Goal: Transaction & Acquisition: Obtain resource

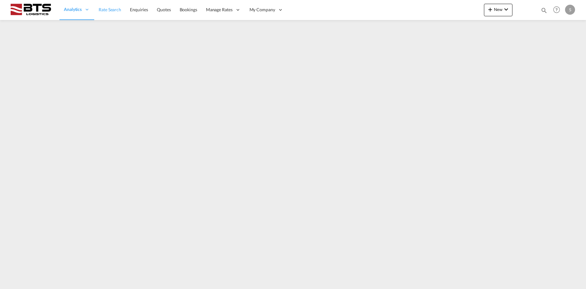
click at [116, 4] on link "Rate Search" at bounding box center [109, 10] width 31 height 20
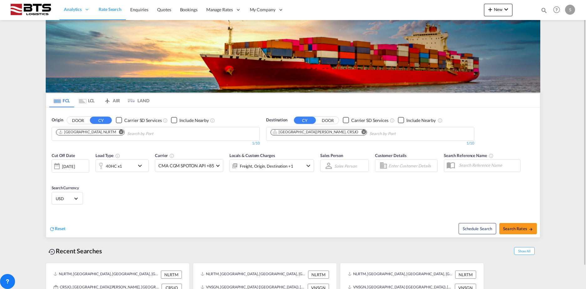
click at [357, 132] on button "Remove" at bounding box center [361, 133] width 9 height 6
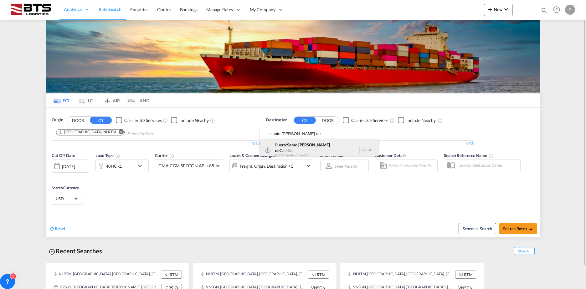
type input "santo [PERSON_NAME] de"
click at [316, 144] on div "[GEOGRAPHIC_DATA][PERSON_NAME] GTSTC" at bounding box center [319, 150] width 119 height 23
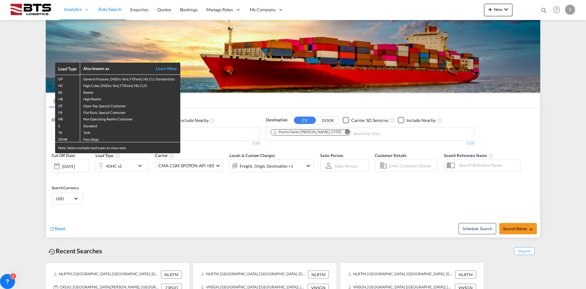
click at [117, 166] on div "Load Type Also known as Learn More GP General Purpose, DV(Dry Van), FT(Feet), H…" at bounding box center [293, 144] width 586 height 289
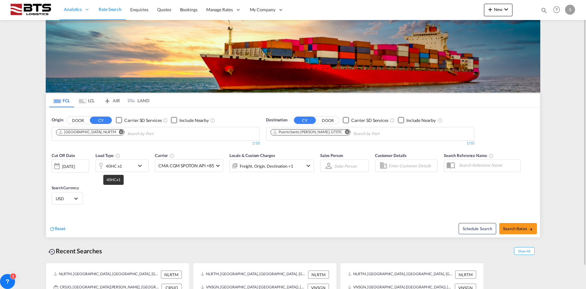
click at [117, 169] on div "40HC x1" at bounding box center [114, 166] width 16 height 9
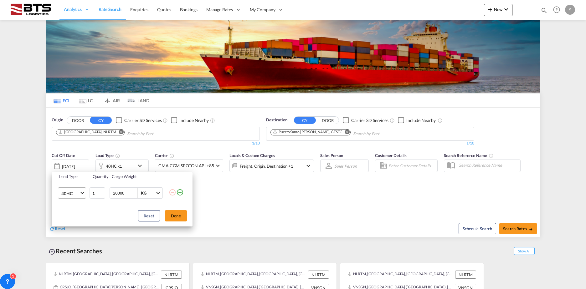
click at [68, 198] on md-select-value "40HC" at bounding box center [73, 193] width 25 height 11
click at [77, 166] on md-option "20GP" at bounding box center [77, 163] width 43 height 15
click at [169, 218] on button "Done" at bounding box center [176, 216] width 22 height 11
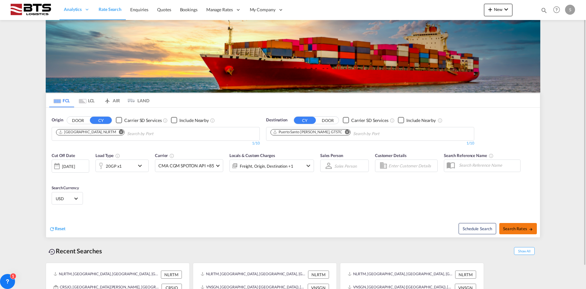
click at [529, 228] on md-icon "icon-arrow-right" at bounding box center [531, 229] width 4 height 4
type input "NLRTM to GTSTC / [DATE]"
